Goal: Navigation & Orientation: Find specific page/section

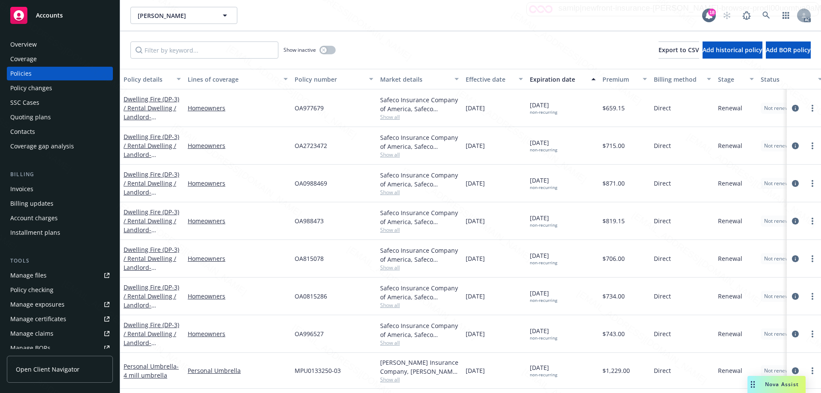
click at [52, 39] on div "Overview" at bounding box center [59, 45] width 99 height 14
